Goal: Communication & Community: Answer question/provide support

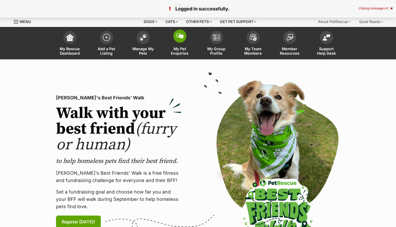
click at [179, 52] on span "My Pet Enquiries" at bounding box center [180, 51] width 24 height 9
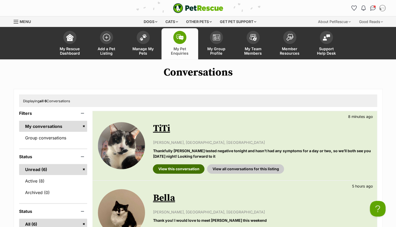
click at [184, 170] on link "View this conversation" at bounding box center [179, 168] width 52 height 9
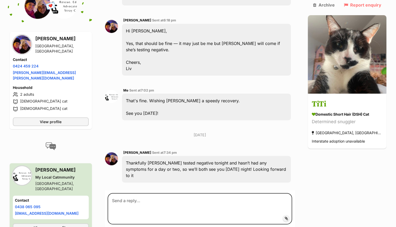
scroll to position [1205, 0]
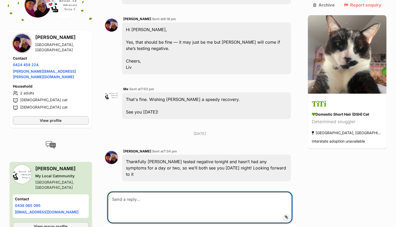
click at [157, 192] on textarea at bounding box center [200, 207] width 185 height 31
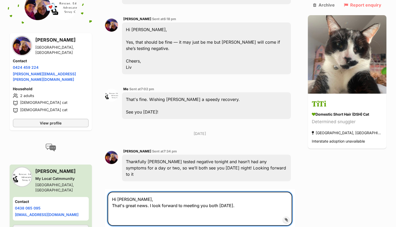
type textarea "Hi Olivia, That's great news. I look forward to meeting you both tomorrow."
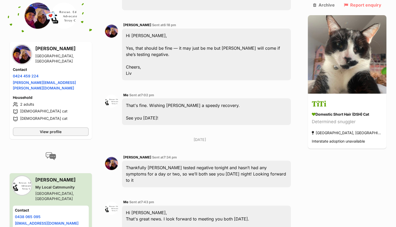
scroll to position [1250, 0]
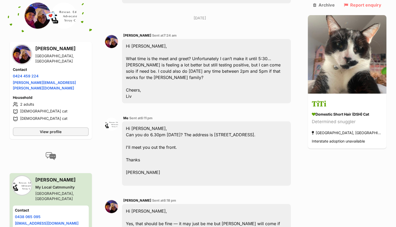
scroll to position [1021, 0]
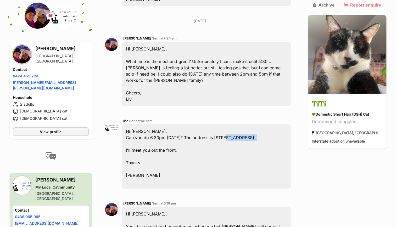
drag, startPoint x: 227, startPoint y: 92, endPoint x: 291, endPoint y: 96, distance: 63.2
click at [291, 124] on div "Hi Olivia, Can you do 6.30pm on Thursday? The address is 10/2A Thorncraft Parad…" at bounding box center [206, 156] width 169 height 64
copy div "10/2A Thorncraft Parade, Campsie."
click at [112, 197] on div "Olivia Evans Sent at 6:18 pm Hi Tania, Yes, that should be fine — it may just b…" at bounding box center [200, 230] width 190 height 66
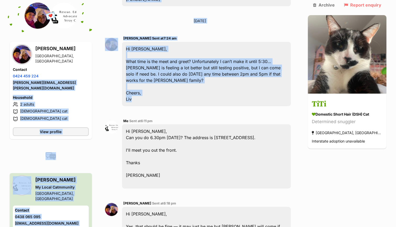
drag, startPoint x: 42, startPoint y: 75, endPoint x: 5, endPoint y: 78, distance: 37.3
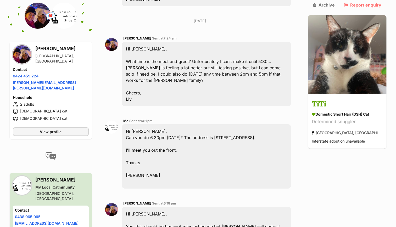
drag, startPoint x: 5, startPoint y: 78, endPoint x: 48, endPoint y: 71, distance: 43.2
click at [48, 71] on h4 "Contact" at bounding box center [51, 69] width 76 height 5
drag, startPoint x: 48, startPoint y: 73, endPoint x: 12, endPoint y: 76, distance: 35.7
click at [12, 76] on div "Olivia Evans Croydon, NSW Contact Phone number Phone number 0424 459 224 Email …" at bounding box center [51, 90] width 82 height 97
copy link "0424 459 224"
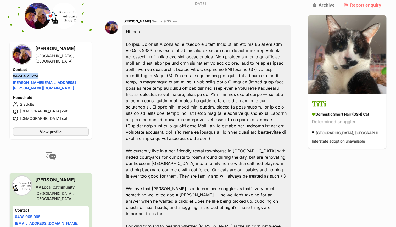
scroll to position [134, 0]
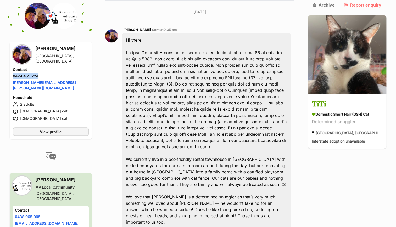
click at [37, 24] on img at bounding box center [38, 16] width 26 height 26
click at [22, 55] on img at bounding box center [22, 54] width 18 height 18
